Goal: Information Seeking & Learning: Learn about a topic

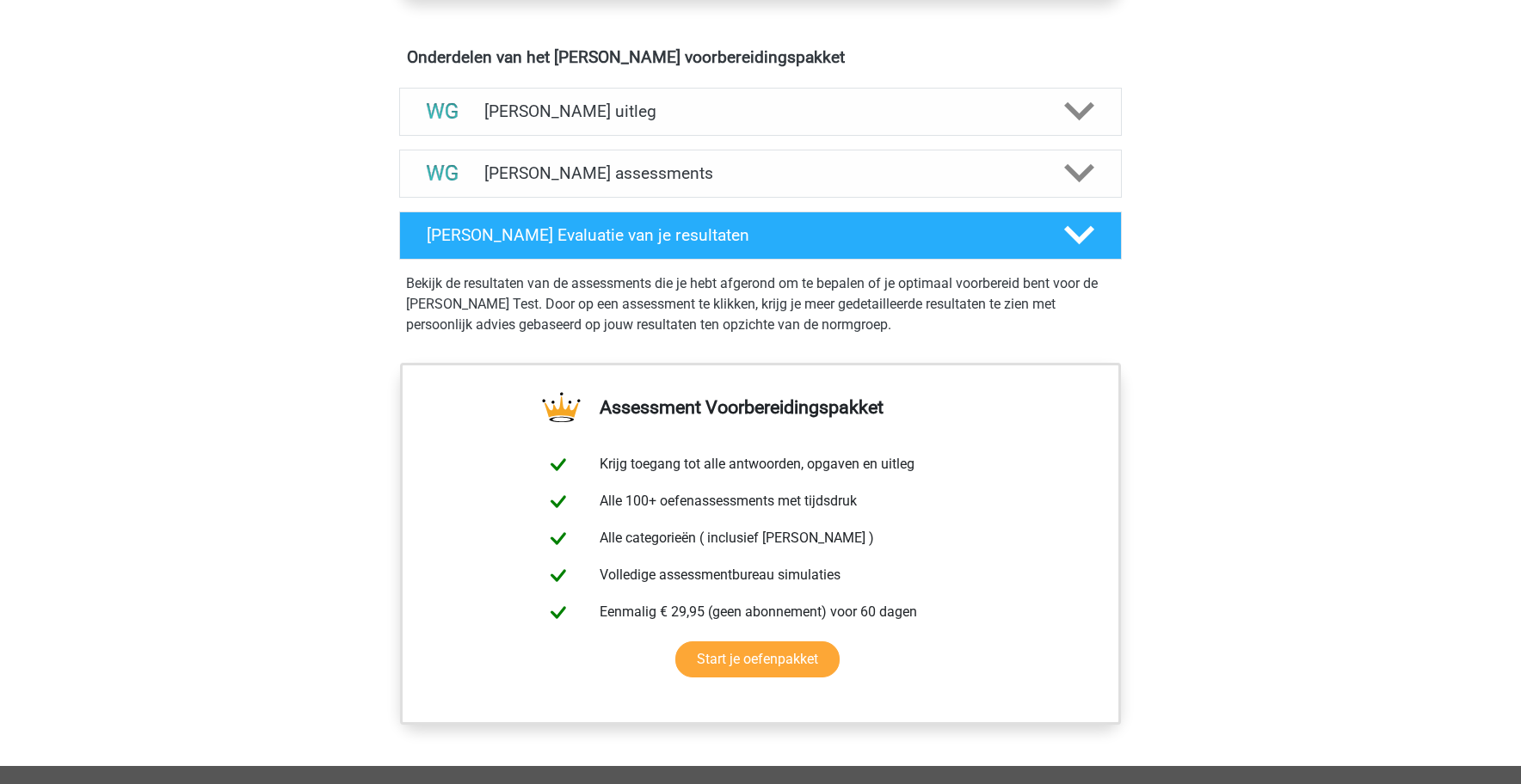
scroll to position [980, 0]
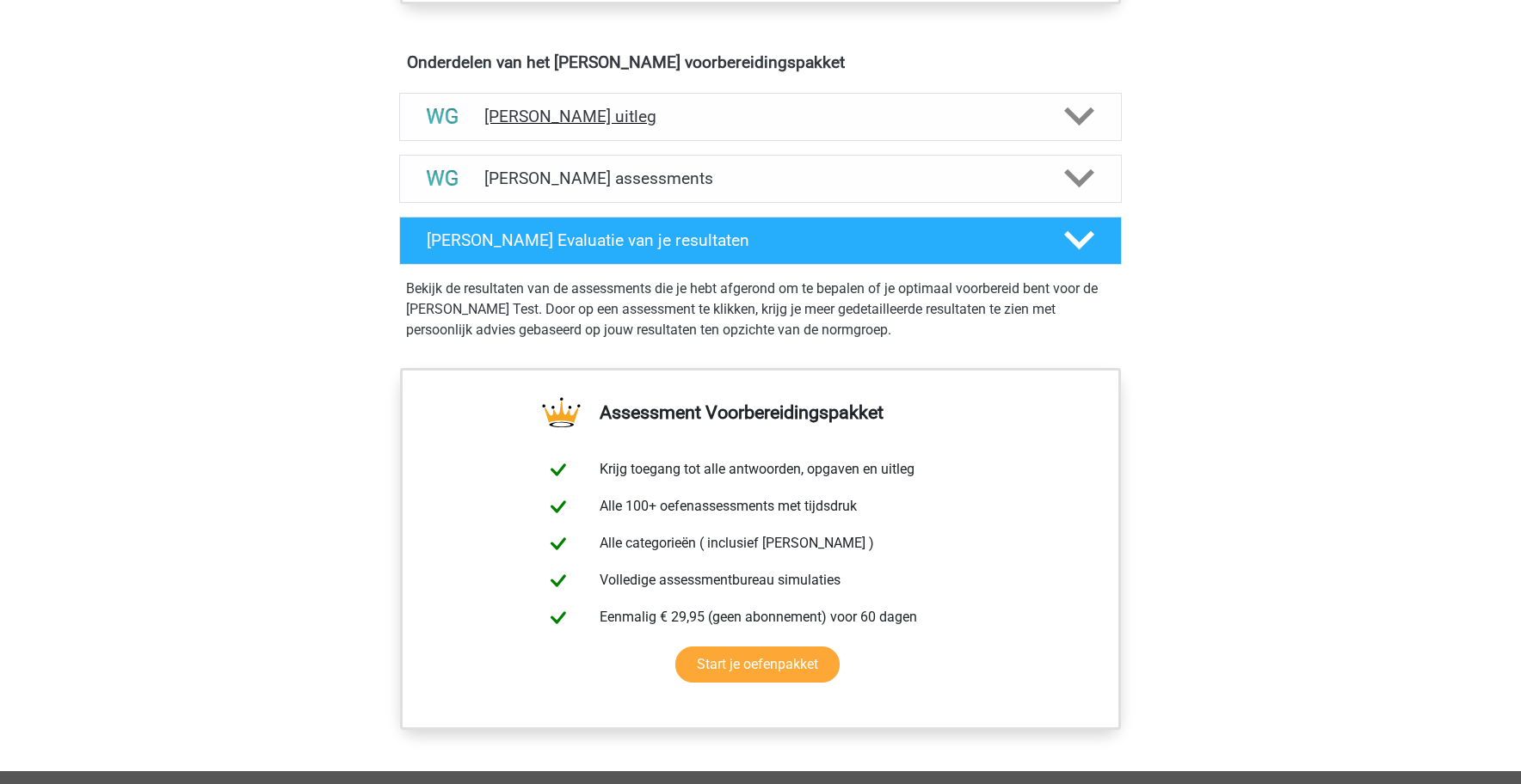
click at [1078, 119] on polygon at bounding box center [1079, 116] width 30 height 19
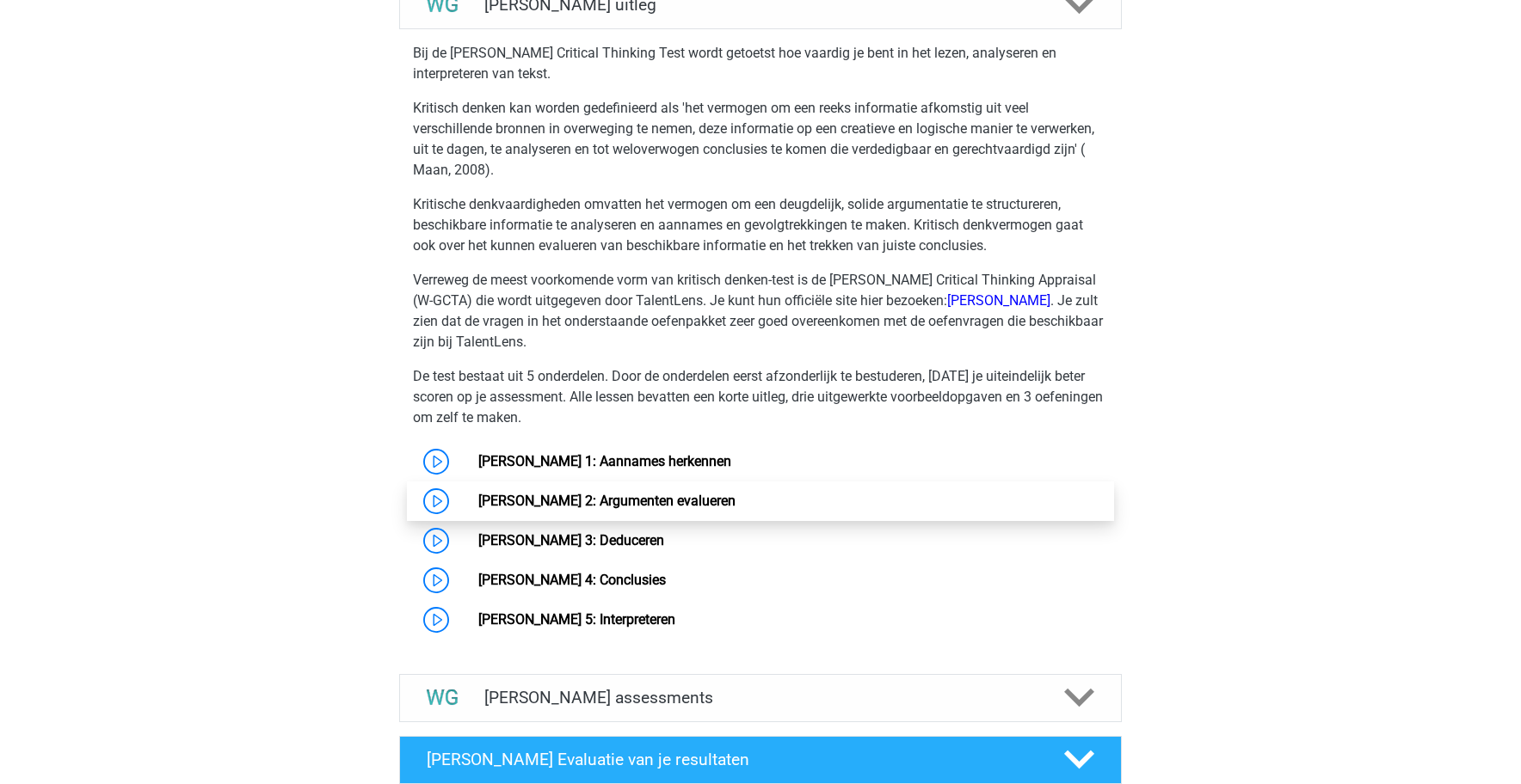
scroll to position [1172, 0]
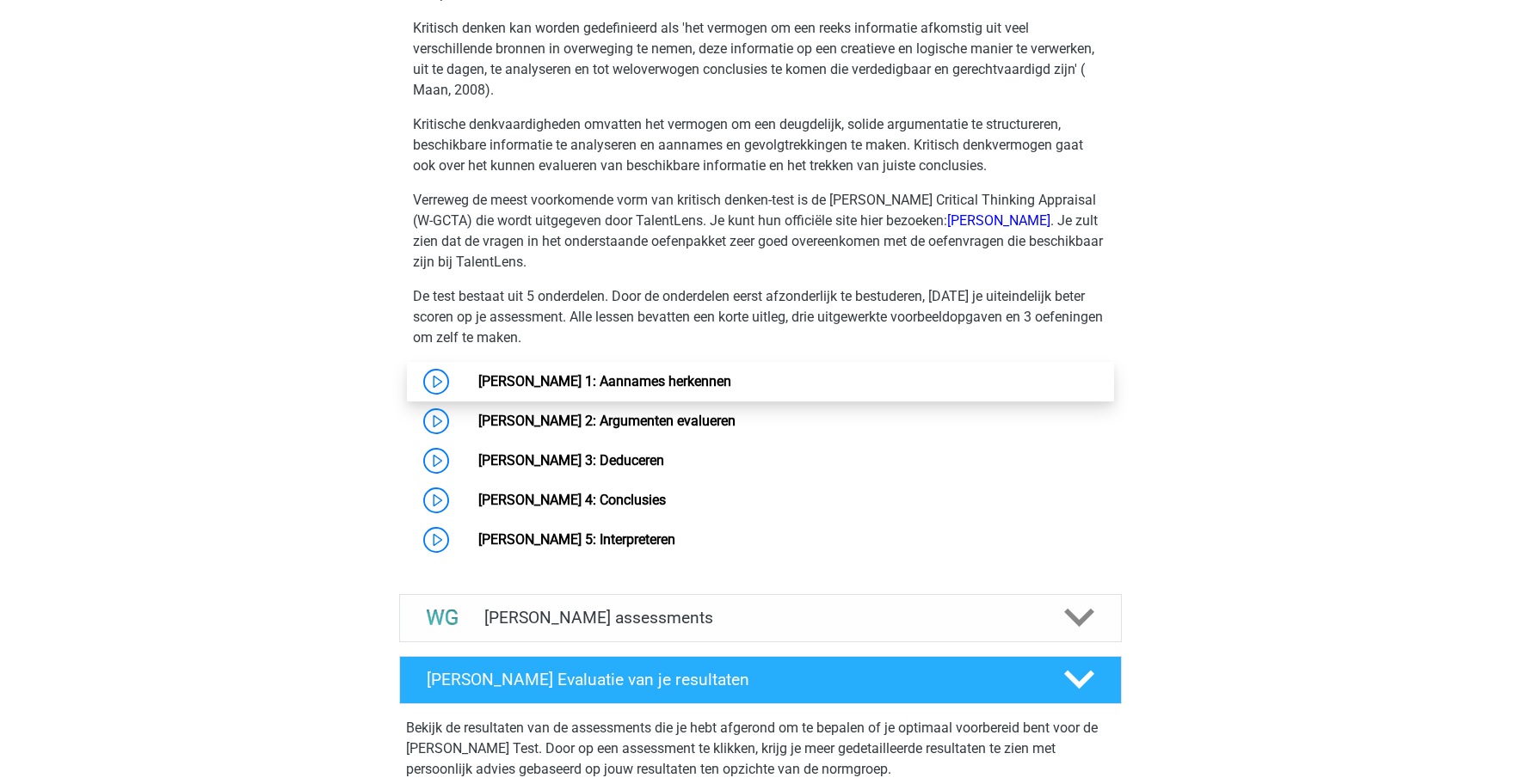
click at [716, 379] on link "[PERSON_NAME] 1: Aannames herkennen" at bounding box center [605, 381] width 253 height 16
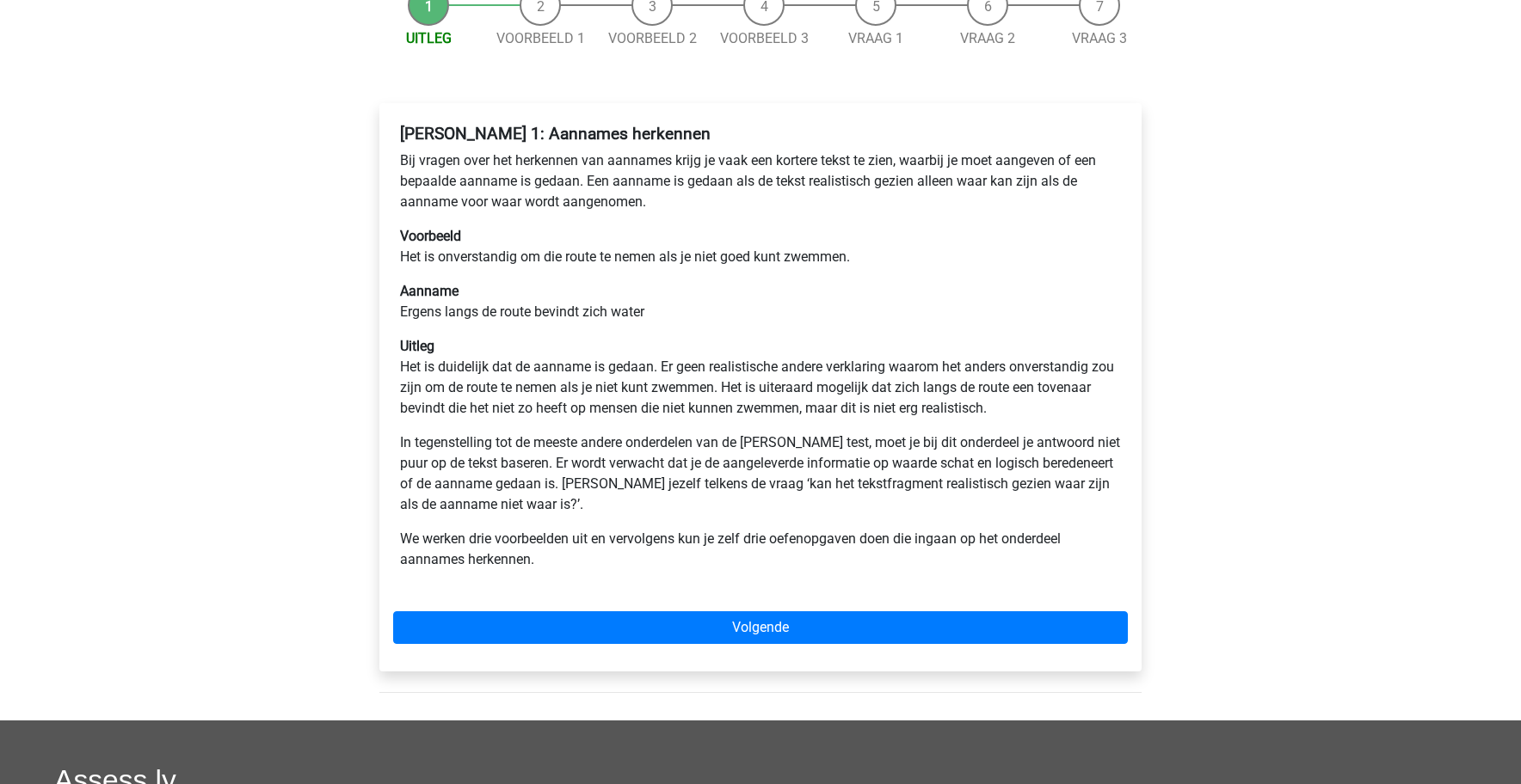
scroll to position [196, 0]
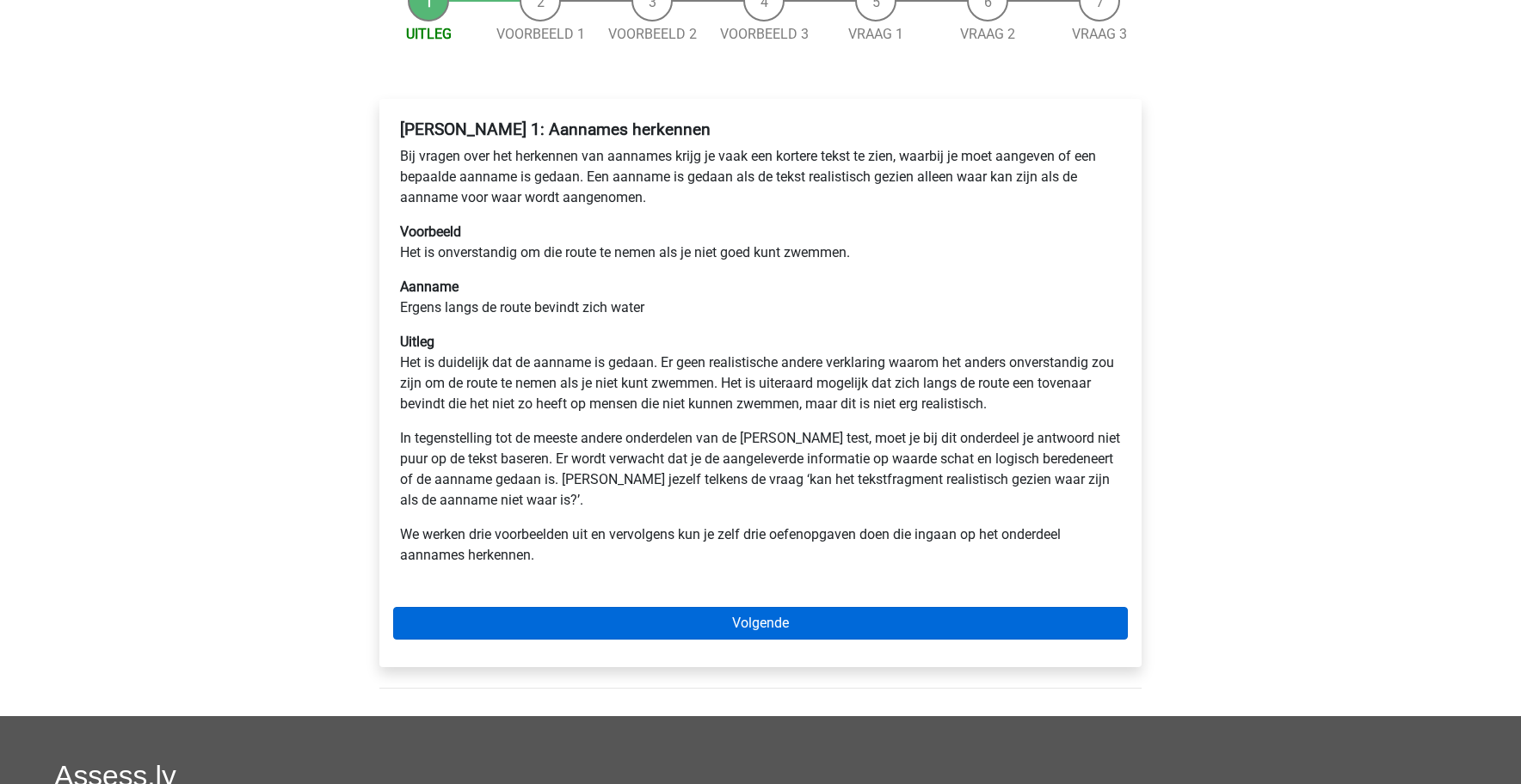
click at [763, 627] on link "Volgende" at bounding box center [760, 623] width 735 height 33
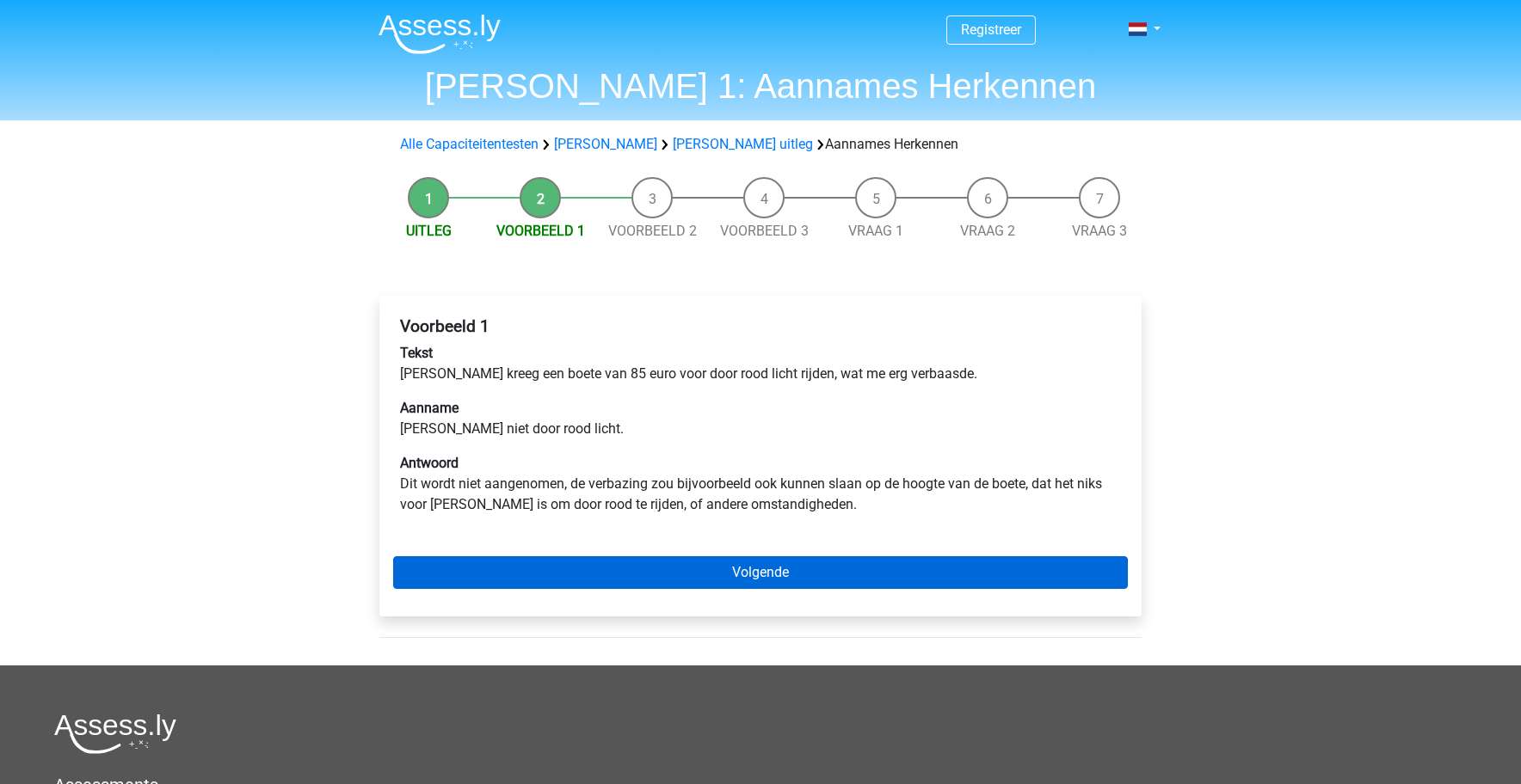
click at [760, 574] on link "Volgende" at bounding box center [760, 573] width 735 height 33
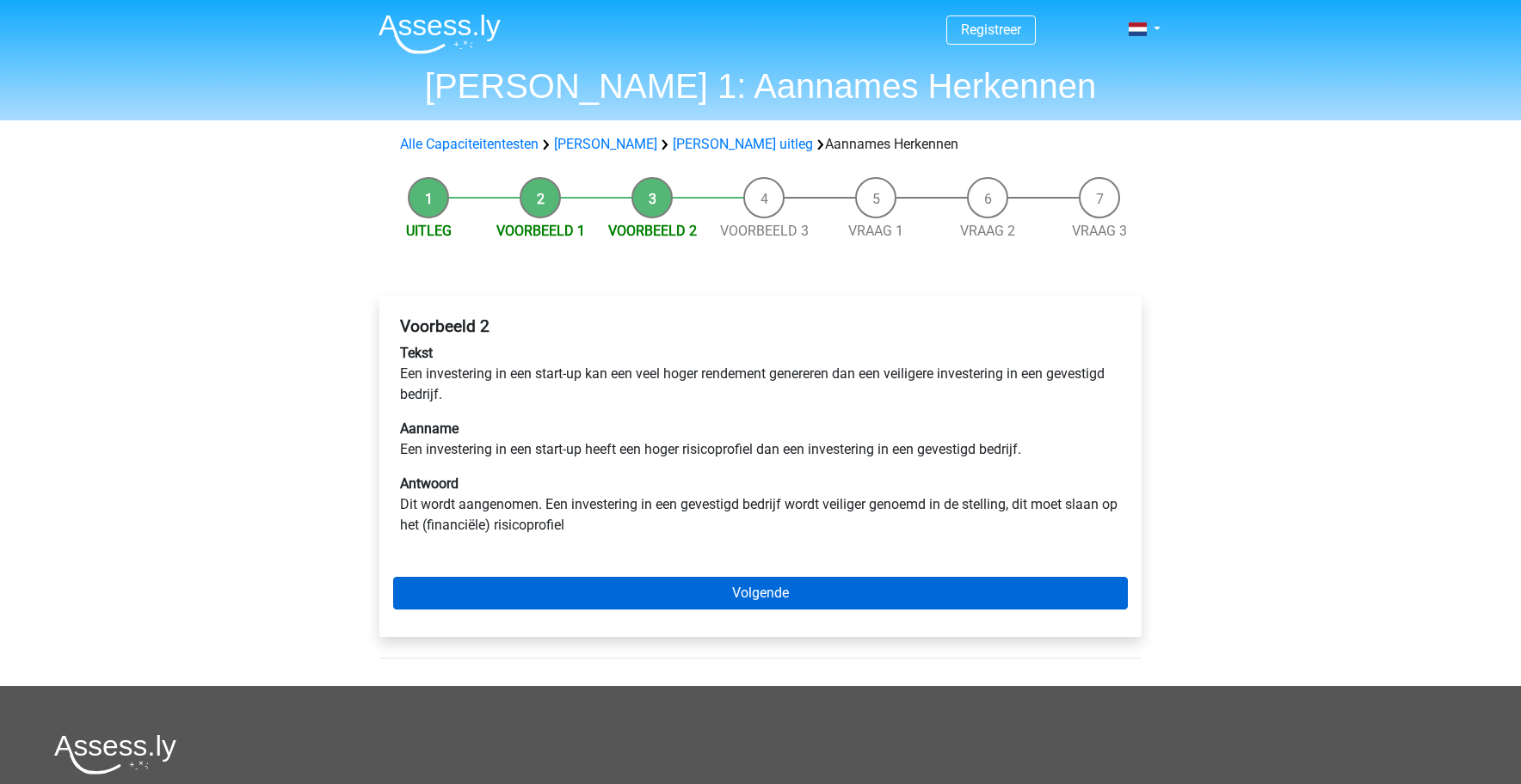
click at [703, 588] on link "Volgende" at bounding box center [760, 593] width 735 height 33
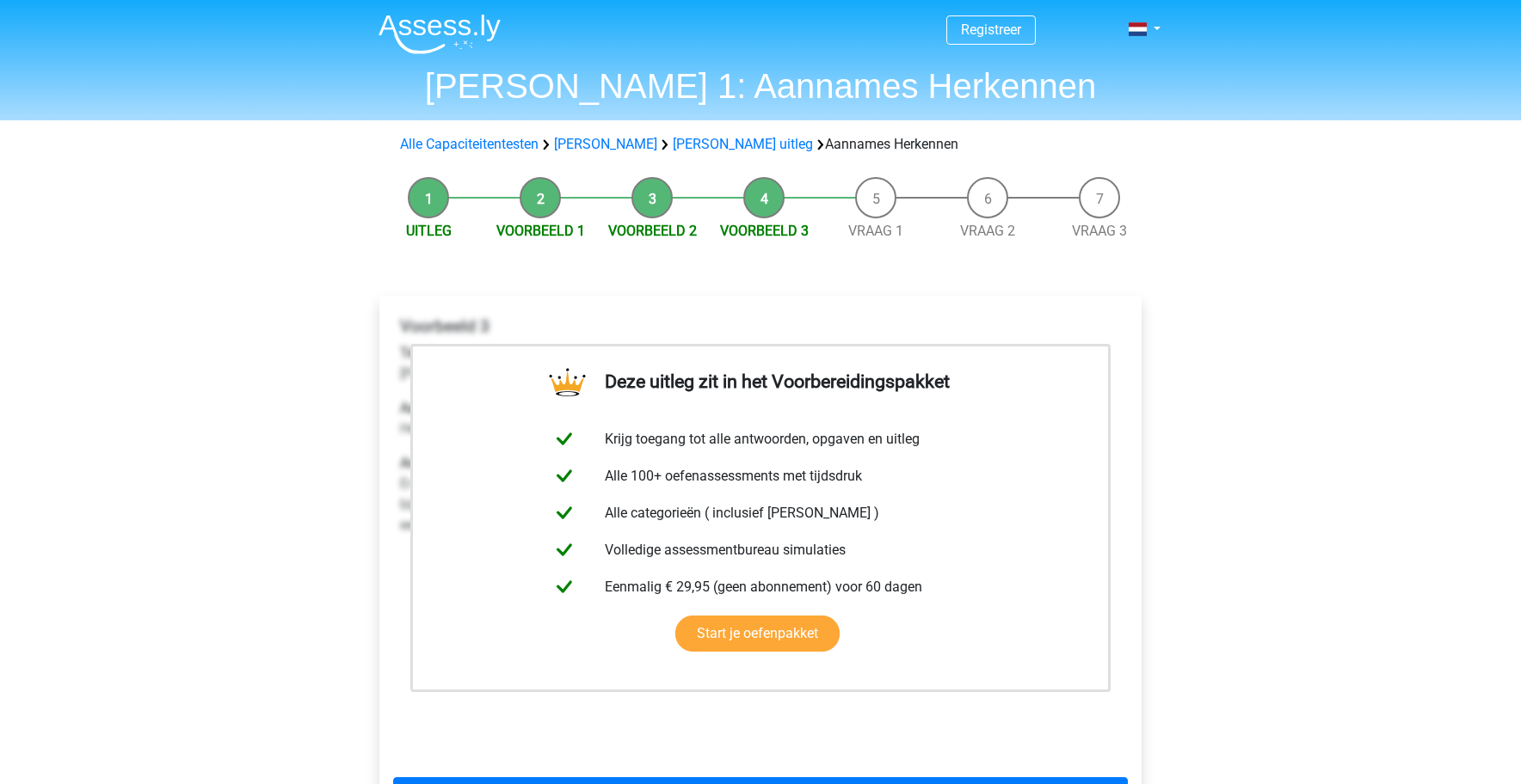
click at [1204, 572] on div "Registreer Nederlands English" at bounding box center [760, 670] width 1521 height 1341
click at [738, 636] on link "Start je oefenpakket" at bounding box center [758, 634] width 165 height 36
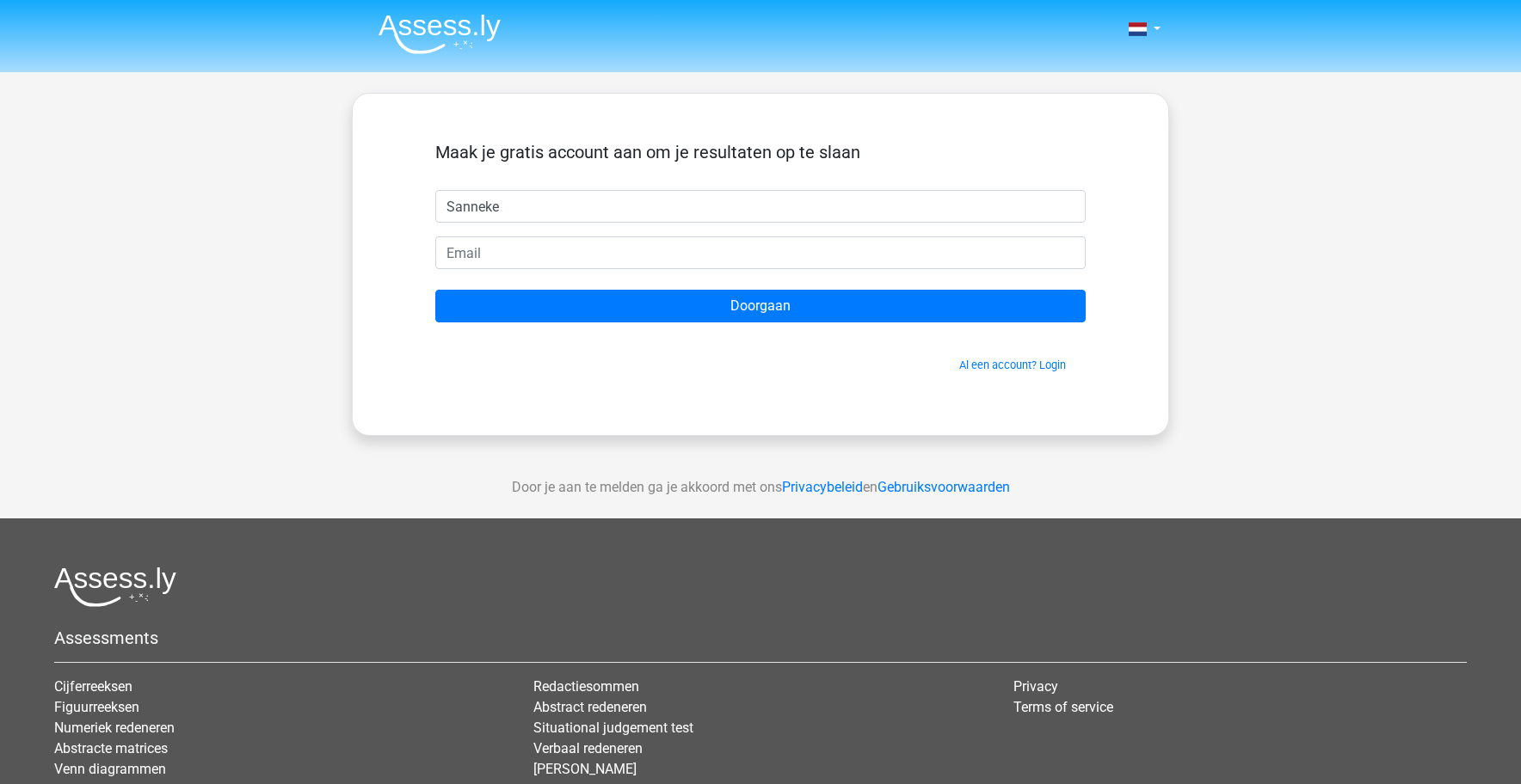
type input "Sanneke"
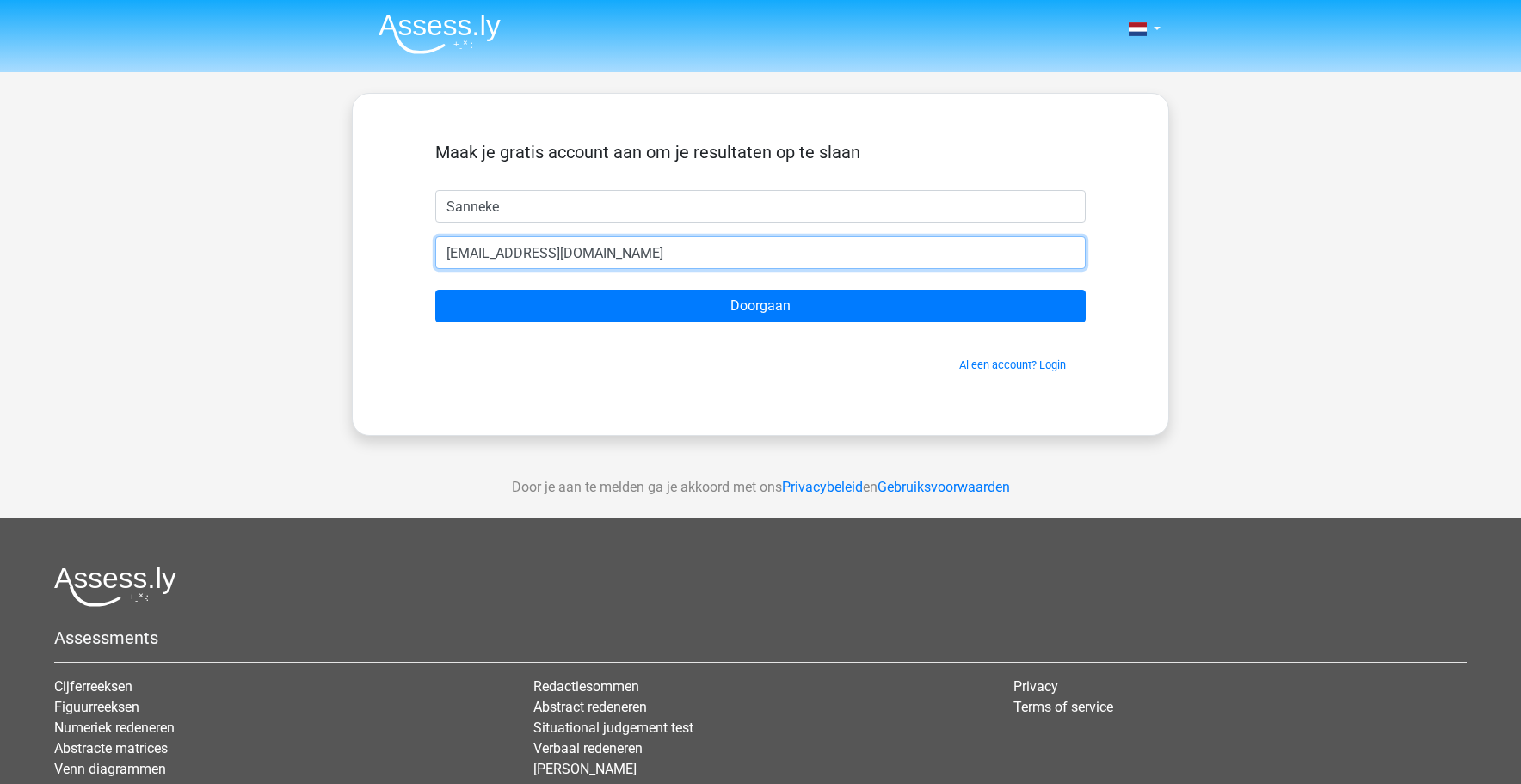
type input "sannekevanraay@hotmail.com"
click at [760, 306] on input "Doorgaan" at bounding box center [760, 305] width 650 height 33
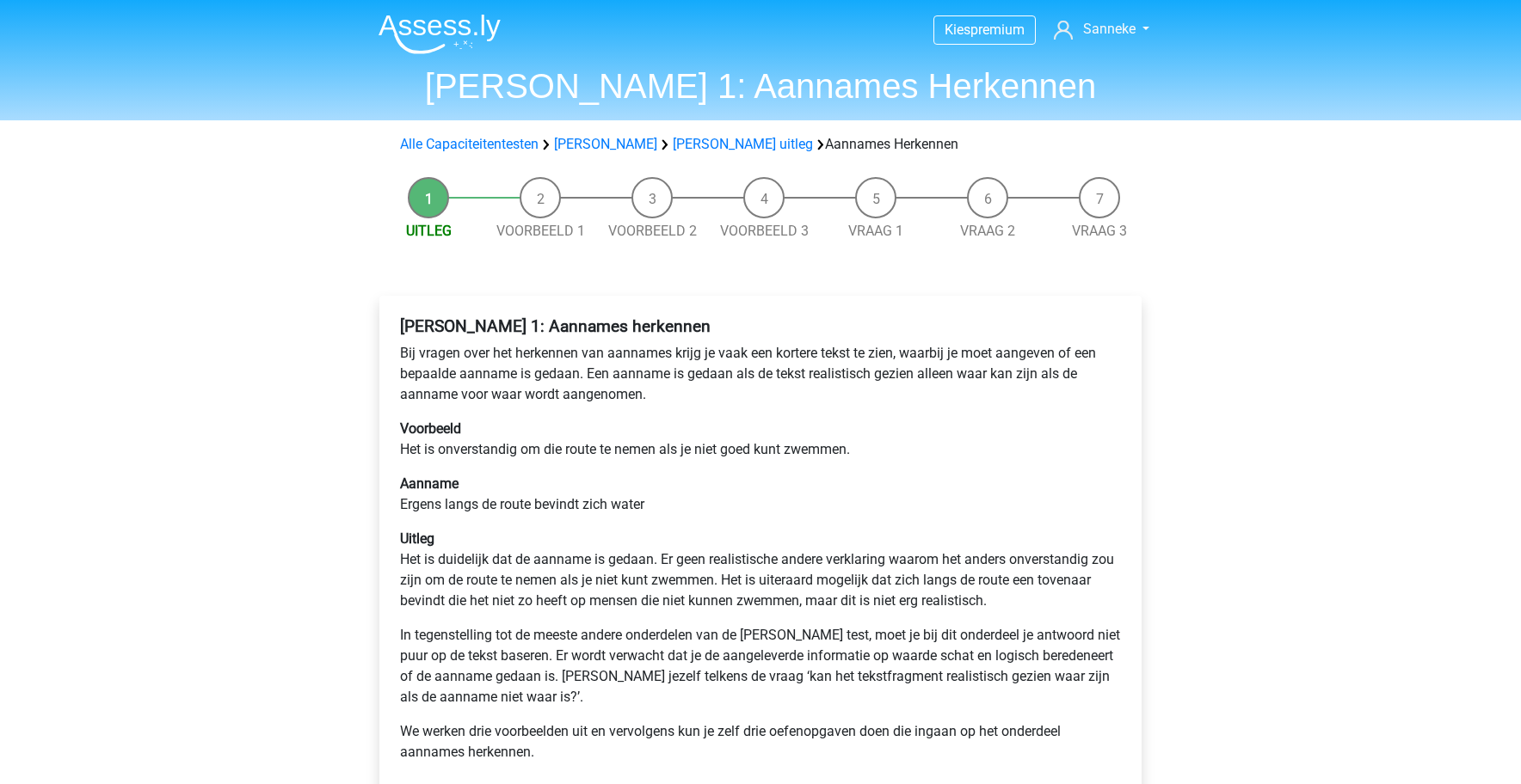
scroll to position [196, 0]
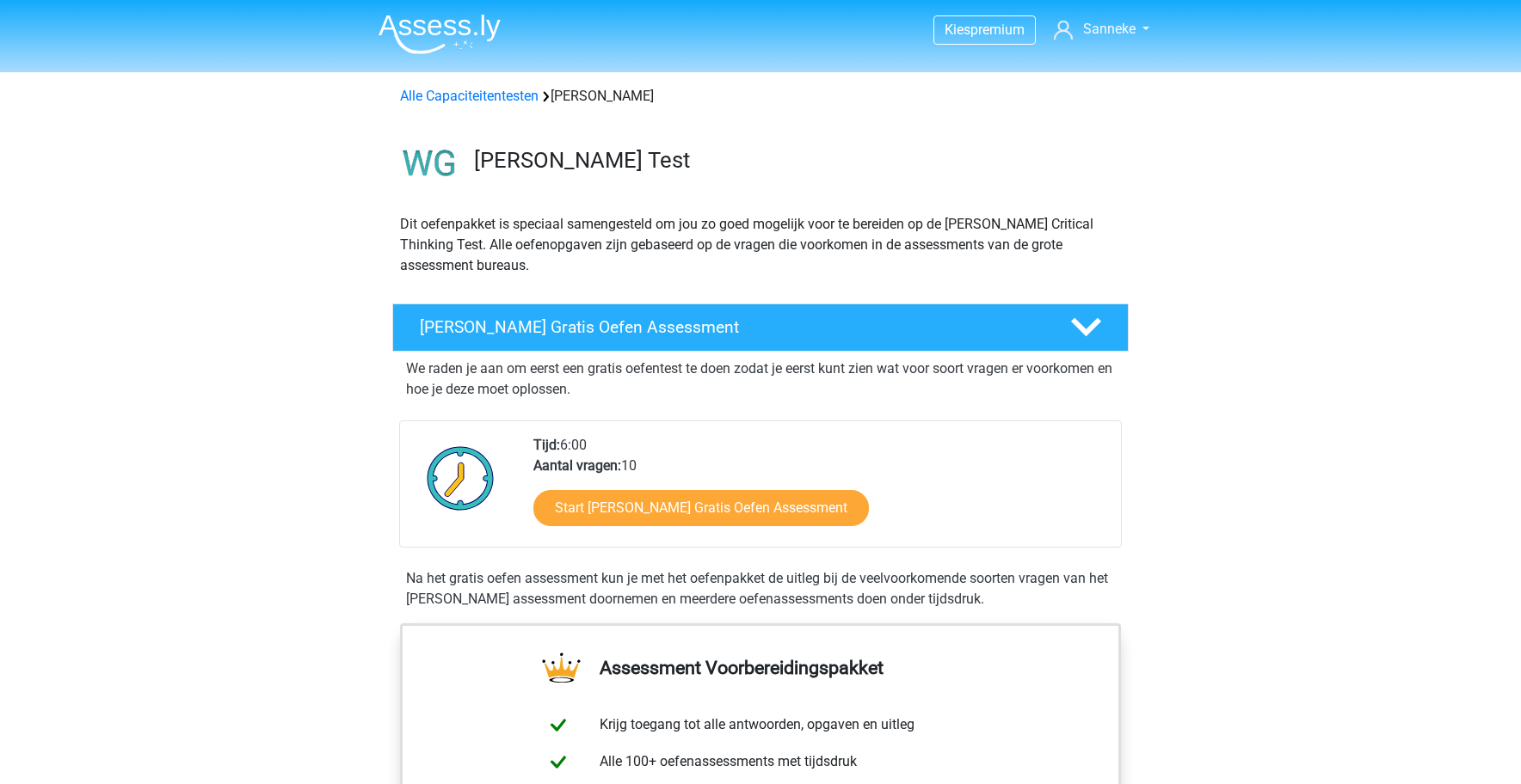
scroll to position [1172, 0]
